Goal: Task Accomplishment & Management: Manage account settings

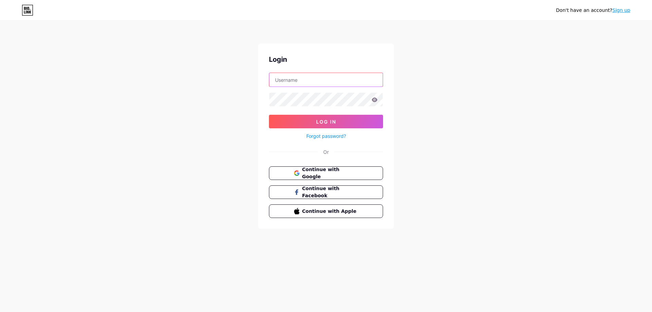
click at [332, 80] on input "text" at bounding box center [325, 80] width 113 height 14
type input "ray.[PERSON_NAME]"
click at [269, 115] on button "Log In" at bounding box center [326, 122] width 114 height 14
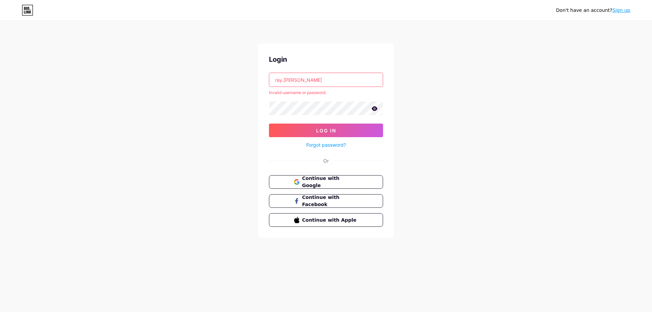
drag, startPoint x: 333, startPoint y: 81, endPoint x: 184, endPoint y: 85, distance: 149.5
click at [184, 85] on div "Don't have an account? Sign up Login ray.[PERSON_NAME] Invalid username or pass…" at bounding box center [326, 129] width 652 height 259
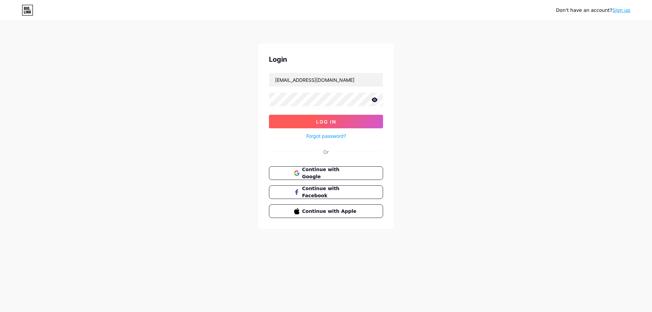
click at [331, 121] on span "Log In" at bounding box center [326, 122] width 20 height 6
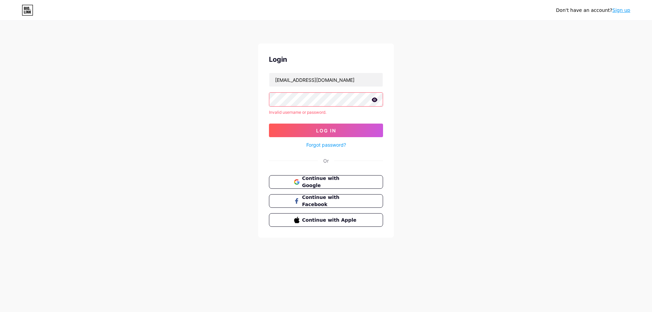
click at [372, 99] on icon at bounding box center [375, 99] width 6 height 5
click at [173, 84] on div "Don't have an account? Sign up Login [EMAIL_ADDRESS][DOMAIN_NAME] Invalid usern…" at bounding box center [326, 129] width 652 height 259
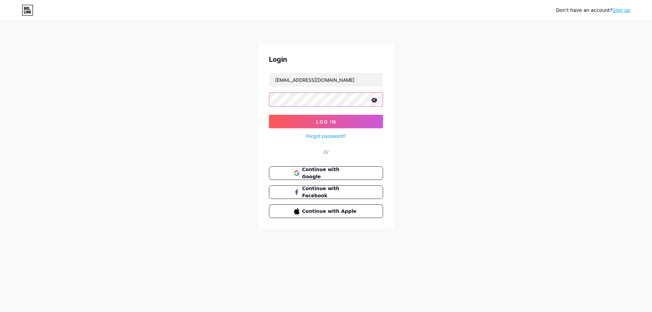
click at [269, 115] on button "Log In" at bounding box center [326, 122] width 114 height 14
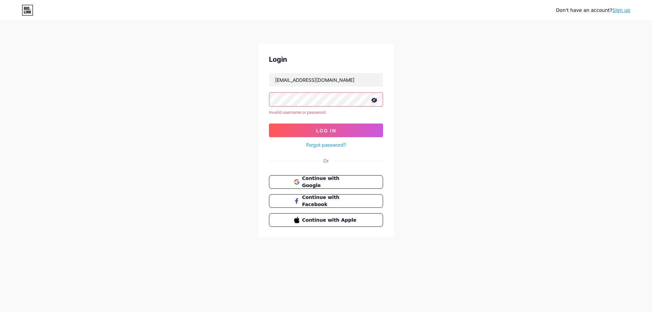
click at [59, 100] on div "Don't have an account? Sign up Login [EMAIL_ADDRESS][DOMAIN_NAME] Invalid usern…" at bounding box center [326, 129] width 652 height 259
drag, startPoint x: 368, startPoint y: 74, endPoint x: 293, endPoint y: 90, distance: 76.4
click at [293, 90] on form "[EMAIL_ADDRESS][DOMAIN_NAME] Invalid username or password. Log In Forgot passwo…" at bounding box center [326, 111] width 114 height 76
click at [296, 81] on input "[EMAIL_ADDRESS][DOMAIN_NAME]" at bounding box center [325, 80] width 113 height 14
click at [297, 81] on input "[EMAIL_ADDRESS][DOMAIN_NAME]" at bounding box center [325, 80] width 113 height 14
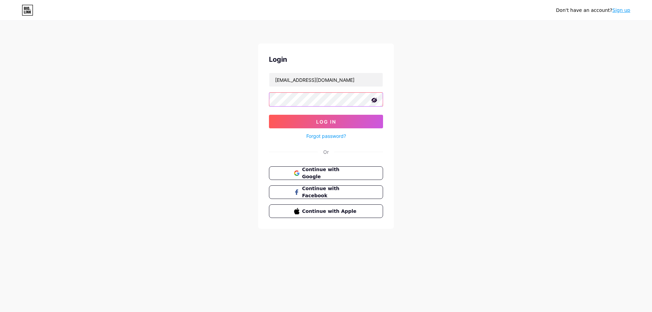
click at [269, 115] on button "Log In" at bounding box center [326, 122] width 114 height 14
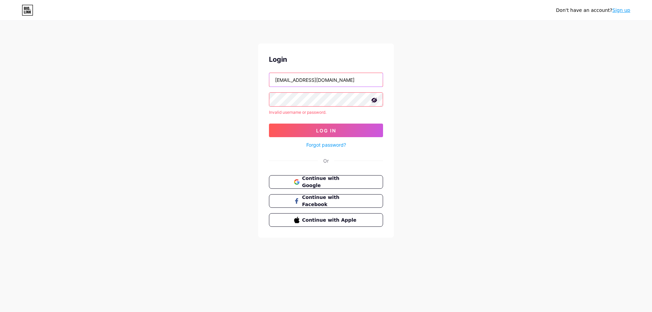
drag, startPoint x: 245, startPoint y: 86, endPoint x: 95, endPoint y: 73, distance: 149.6
click at [95, 74] on div "Don't have an account? Sign up Login [EMAIL_ADDRESS][DOMAIN_NAME] Invalid usern…" at bounding box center [326, 129] width 652 height 259
type input "raytorres"
click at [297, 129] on button "Log In" at bounding box center [326, 131] width 114 height 14
click at [128, 70] on div "Don't have an account? Sign up Login raytorres Invalid username or password. Lo…" at bounding box center [326, 129] width 652 height 259
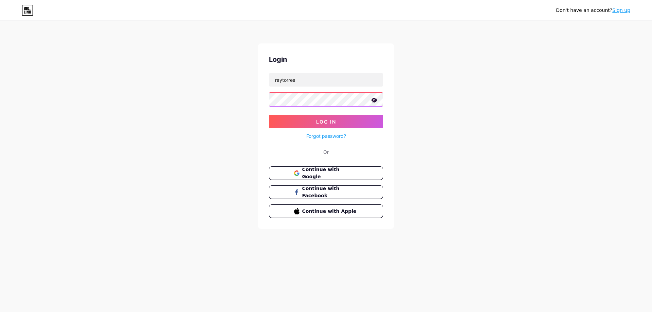
click at [269, 115] on button "Log In" at bounding box center [326, 122] width 114 height 14
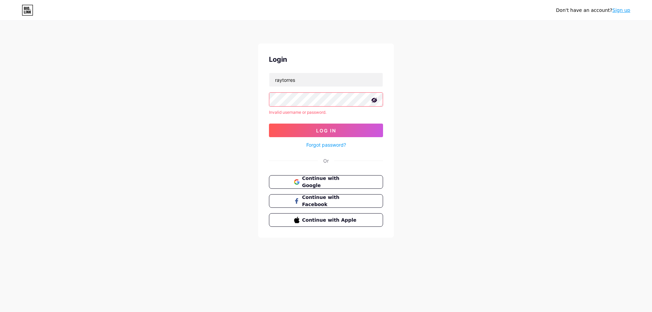
click at [65, 48] on div "Don't have an account? Sign up Login raytorres Invalid username or password. Lo…" at bounding box center [326, 129] width 652 height 259
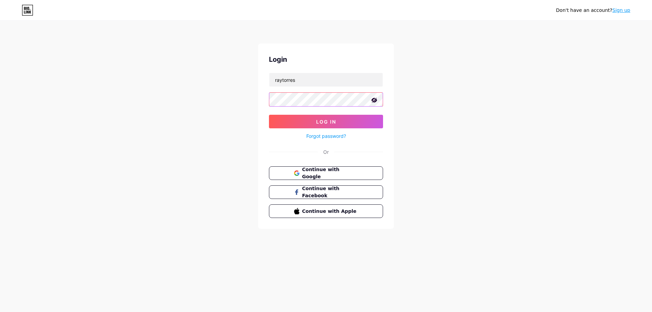
click at [269, 115] on button "Log In" at bounding box center [326, 122] width 114 height 14
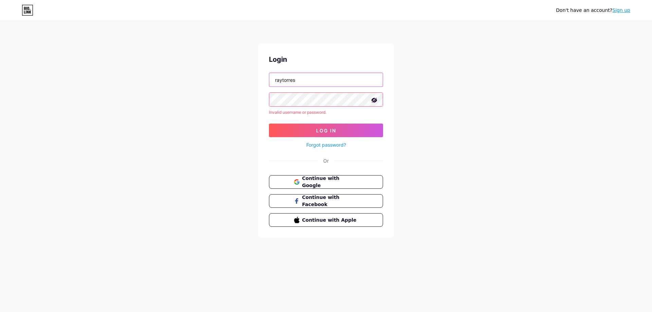
drag, startPoint x: 312, startPoint y: 82, endPoint x: 147, endPoint y: 64, distance: 166.7
click at [147, 64] on div "Don't have an account? Sign up Login raytorres Invalid username or password. Lo…" at bounding box center [326, 129] width 652 height 259
type input "[DOMAIN_NAME]/raytorres"
click at [331, 138] on div "Forgot password?" at bounding box center [326, 143] width 114 height 12
click at [327, 135] on button "Log In" at bounding box center [326, 131] width 114 height 14
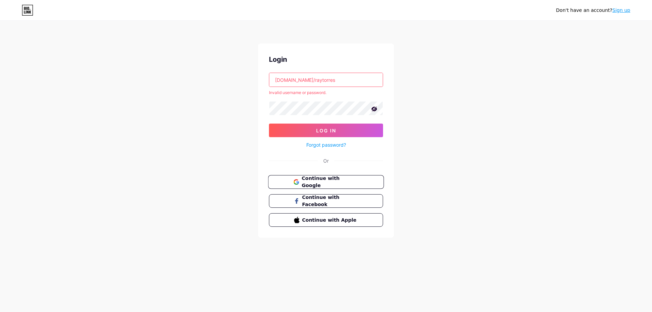
click at [334, 178] on span "Continue with Google" at bounding box center [330, 182] width 57 height 15
